Goal: Information Seeking & Learning: Learn about a topic

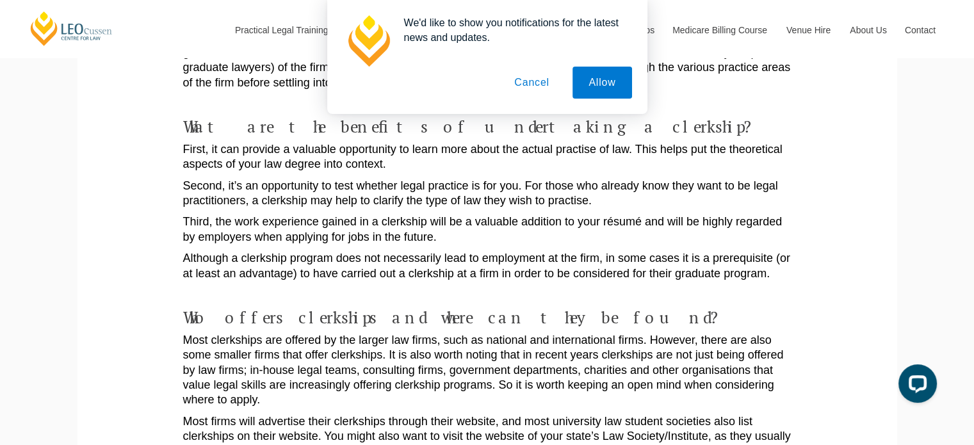
click at [529, 71] on button "Cancel" at bounding box center [531, 83] width 67 height 32
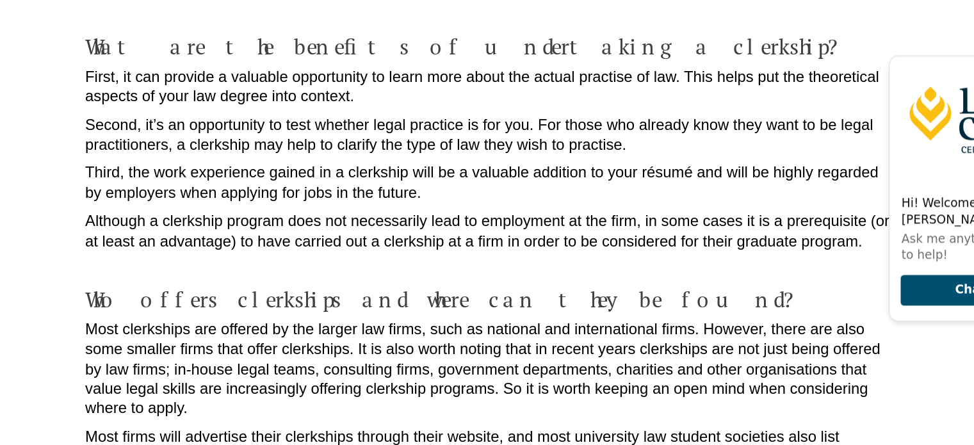
scroll to position [479, 0]
click at [530, 160] on p "First, it can provide a valuable opportunity to learn more about the actual pra…" at bounding box center [487, 174] width 608 height 30
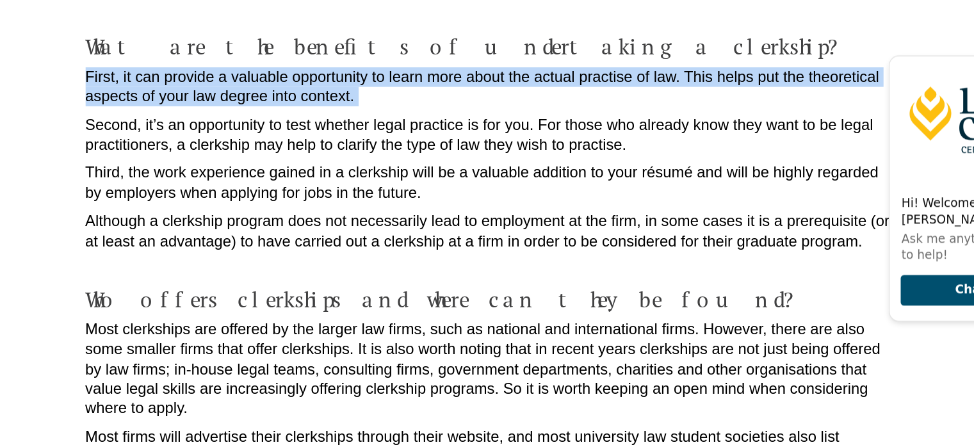
click at [530, 160] on p "First, it can provide a valuable opportunity to learn more about the actual pra…" at bounding box center [487, 174] width 608 height 30
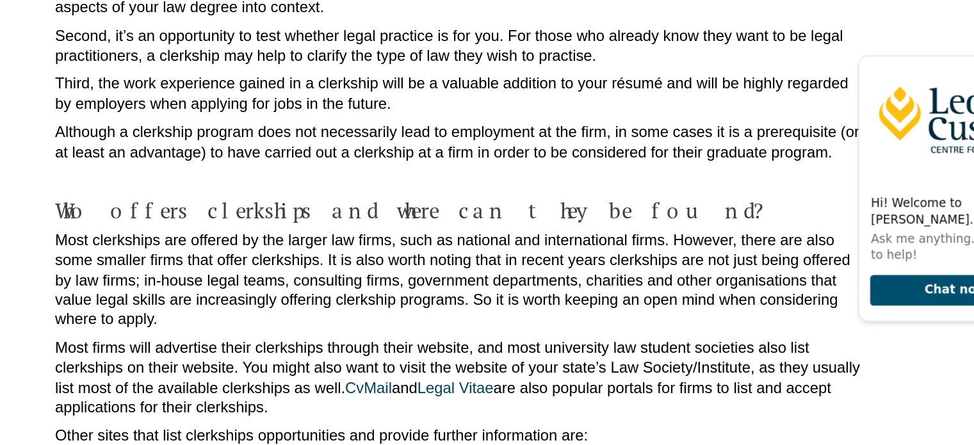
scroll to position [547, 0]
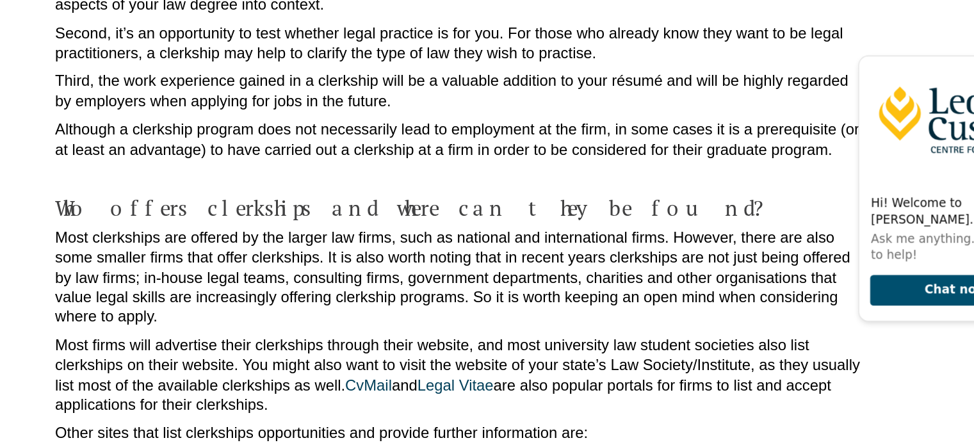
click at [562, 164] on p "Third, the work experience gained in a clerkship will be a valuable addition to…" at bounding box center [487, 178] width 608 height 30
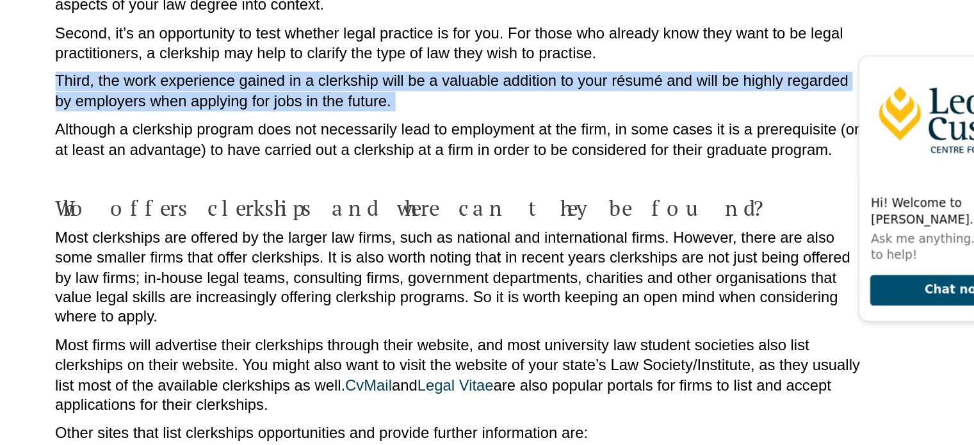
click at [562, 164] on p "Third, the work experience gained in a clerkship will be a valuable addition to…" at bounding box center [487, 178] width 608 height 30
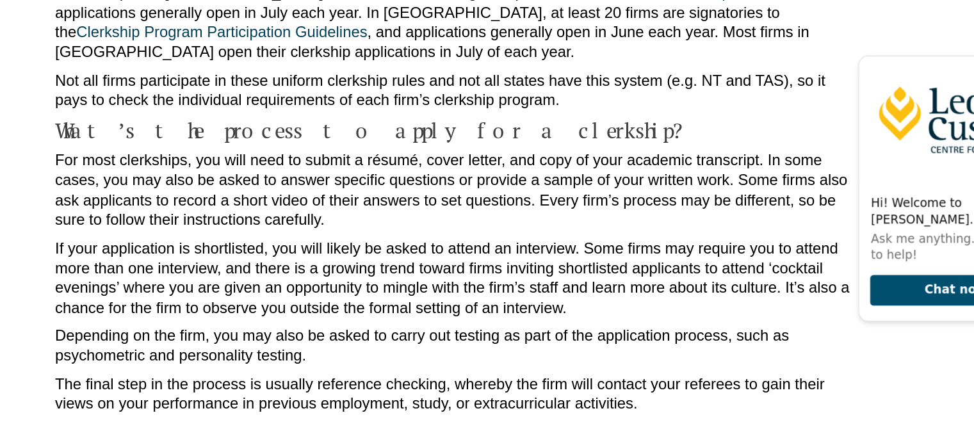
scroll to position [1134, 0]
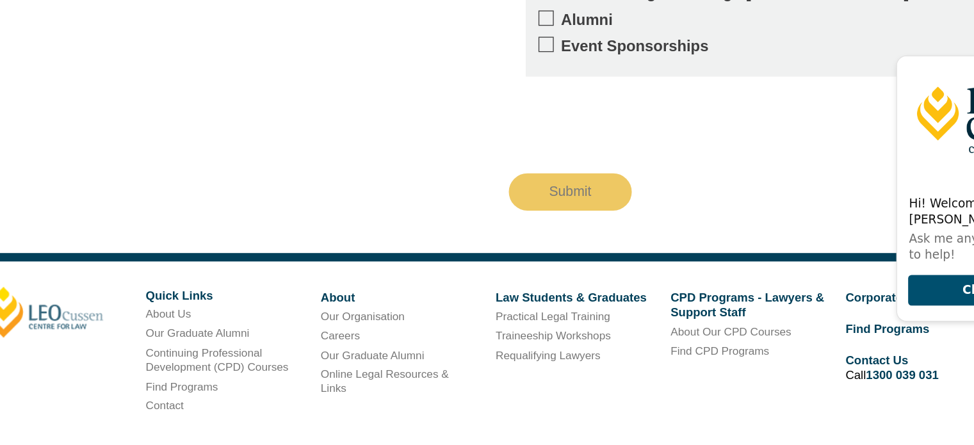
scroll to position [2919, 0]
